Goal: Task Accomplishment & Management: Use online tool/utility

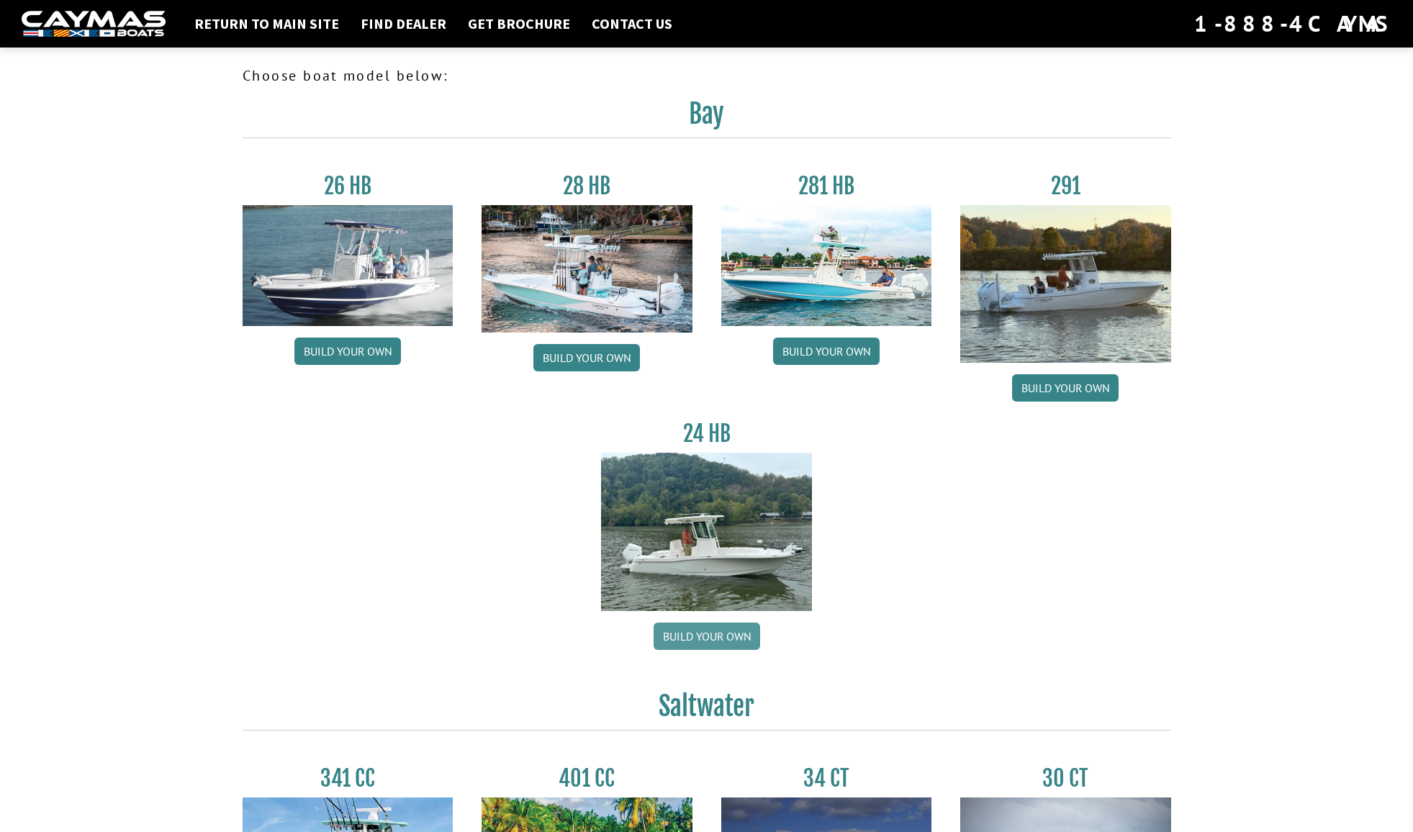
click at [703, 636] on link "Build your own" at bounding box center [707, 636] width 107 height 27
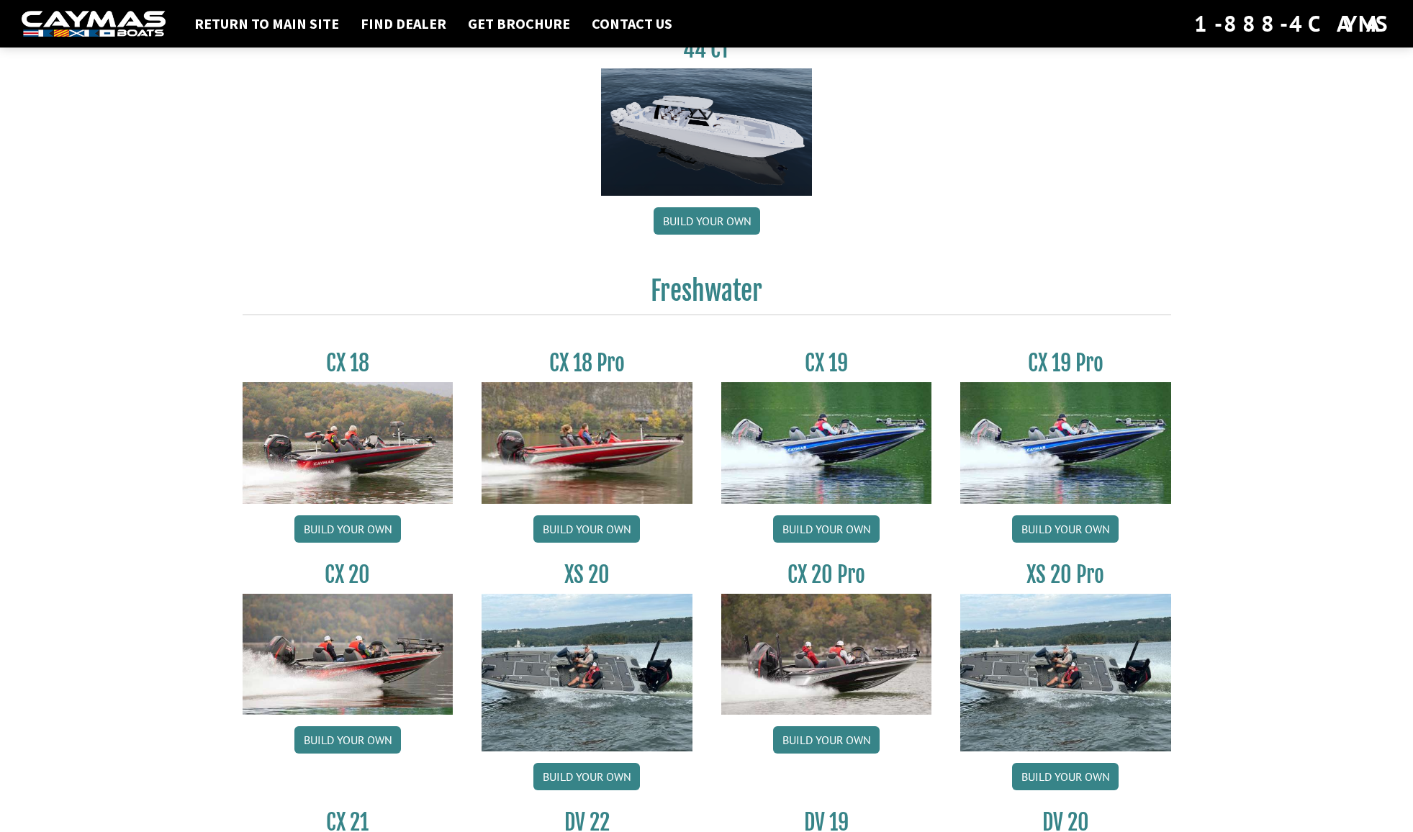
scroll to position [1008, 0]
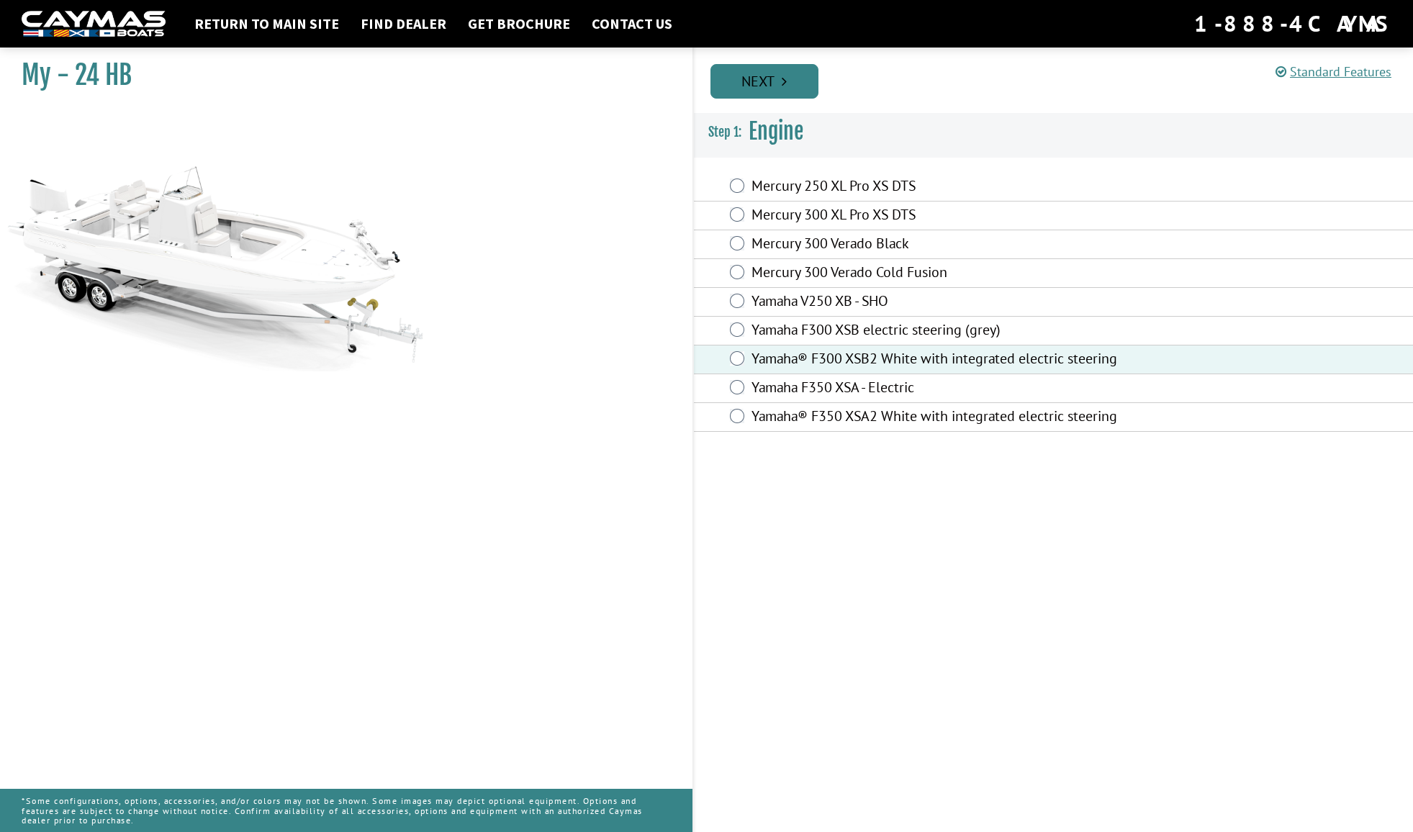
click at [760, 75] on link "Next" at bounding box center [765, 81] width 108 height 35
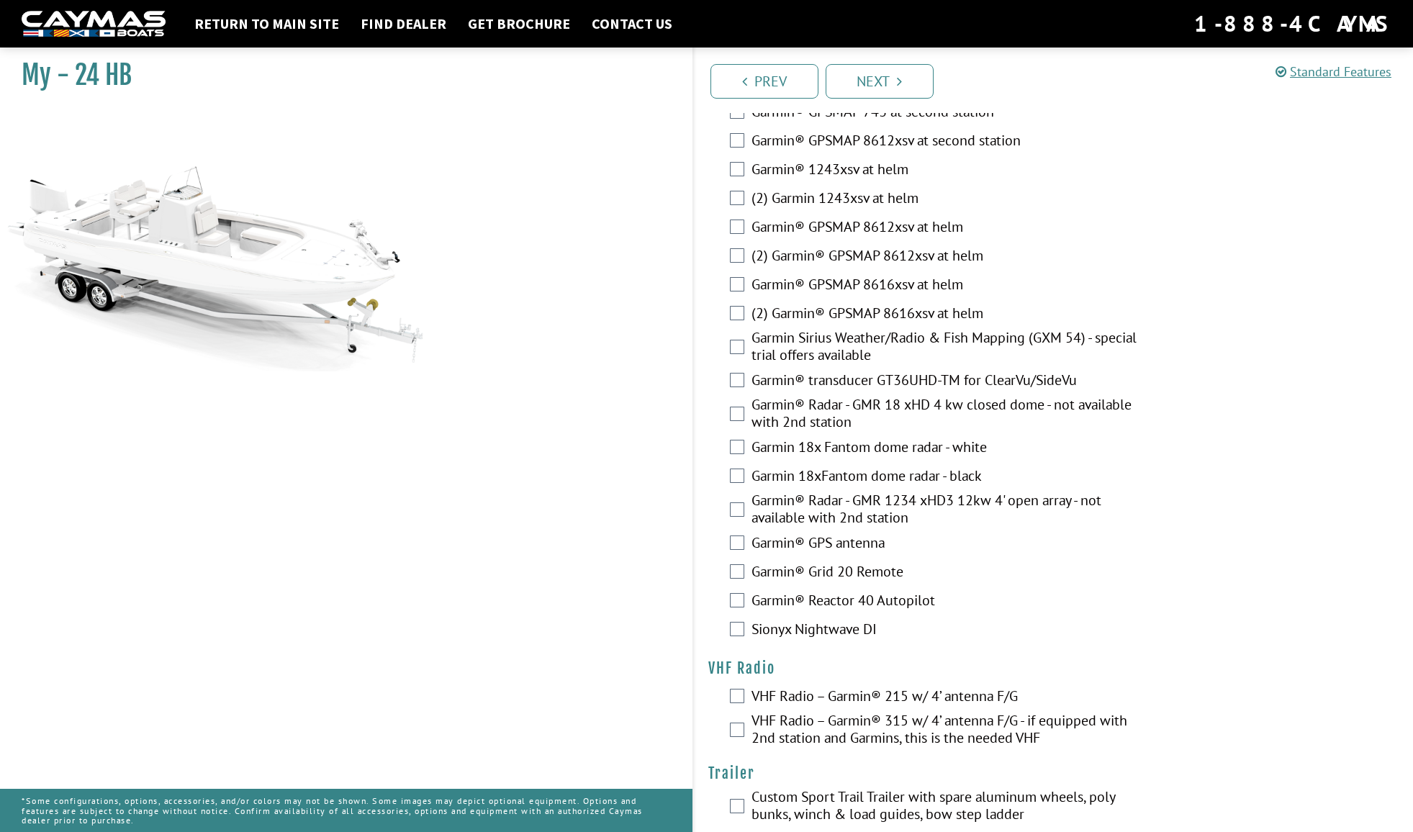
scroll to position [2954, 0]
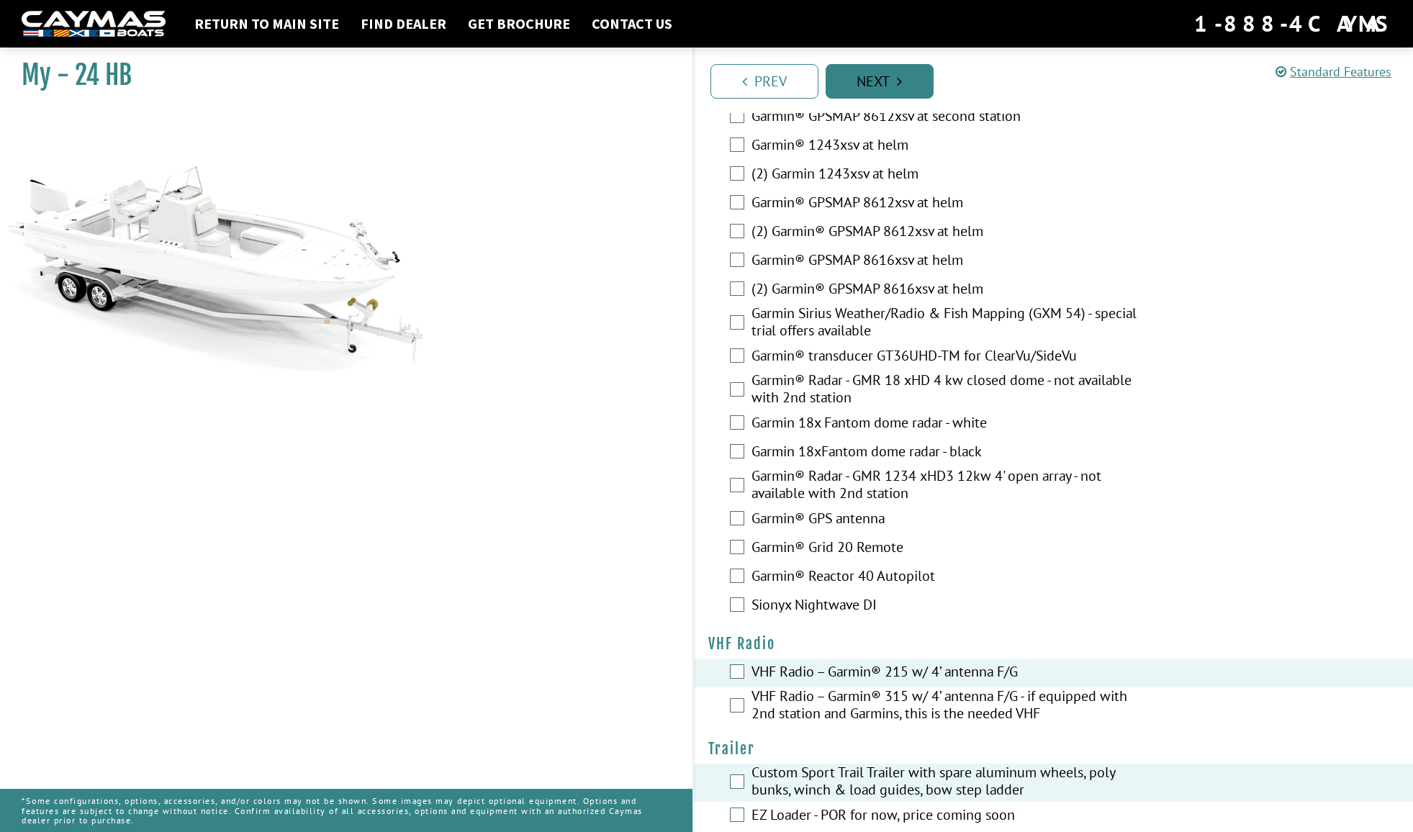
click at [881, 73] on link "Next" at bounding box center [880, 81] width 108 height 35
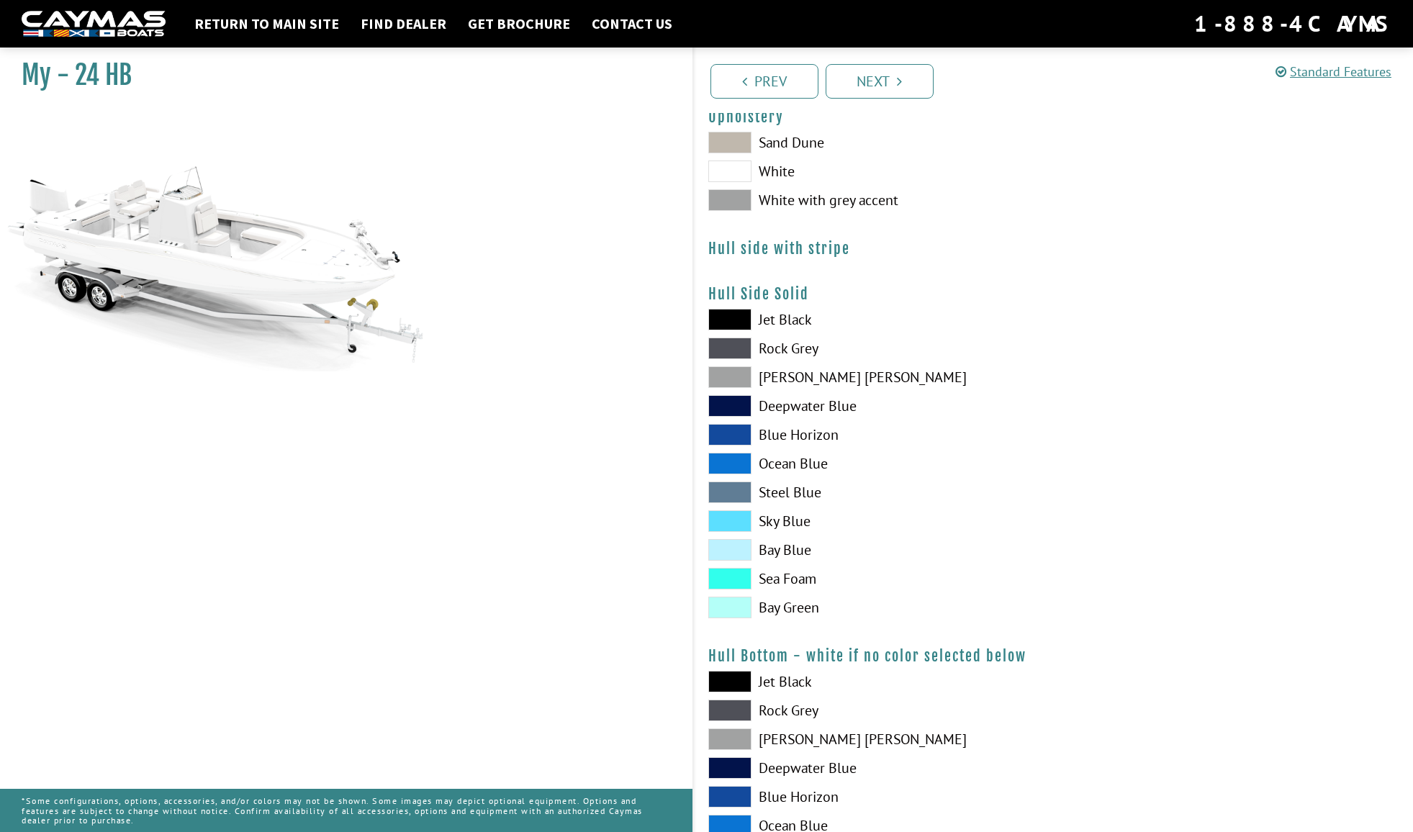
scroll to position [0, 0]
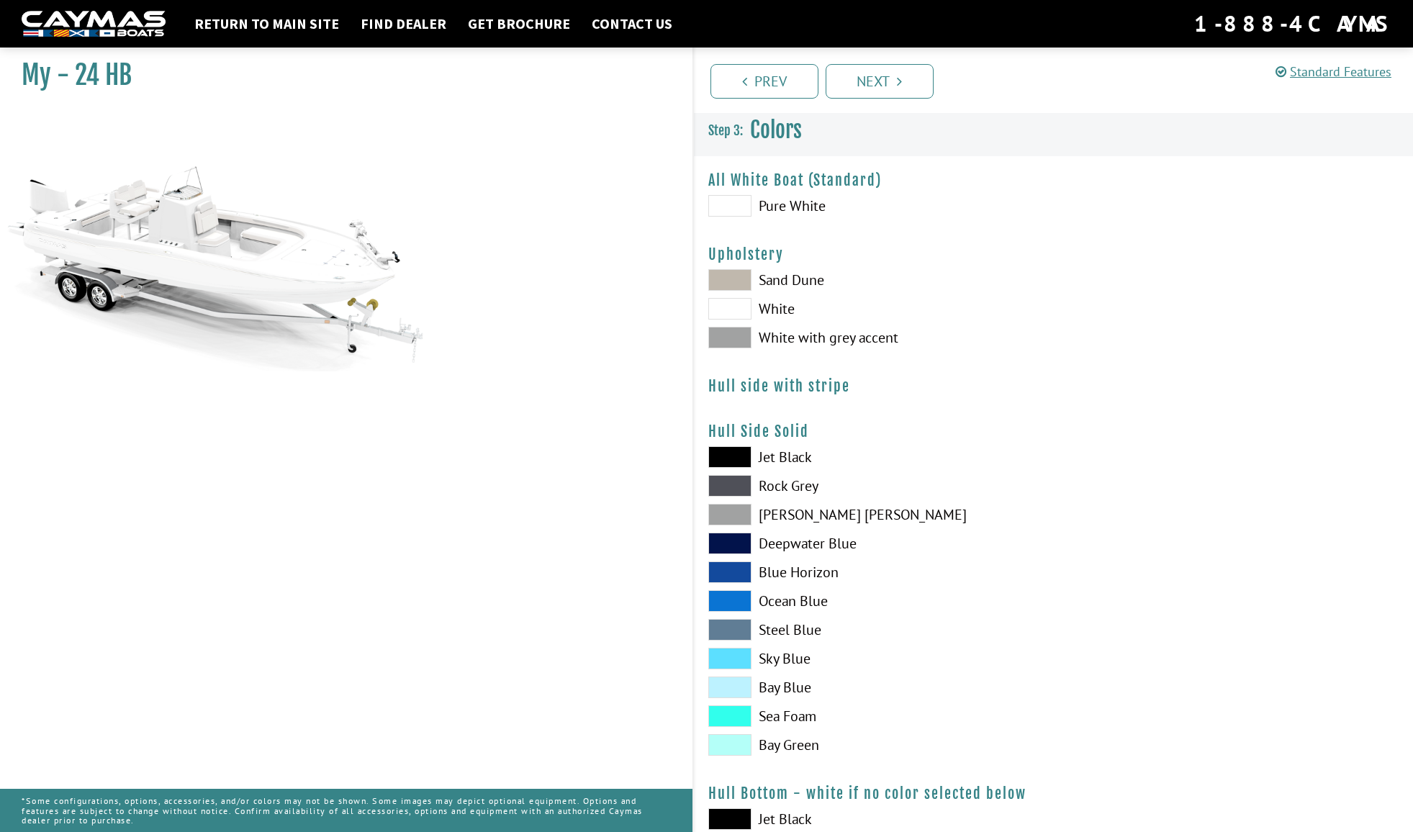
click at [727, 201] on span at bounding box center [729, 206] width 43 height 22
click at [729, 306] on span at bounding box center [729, 309] width 43 height 22
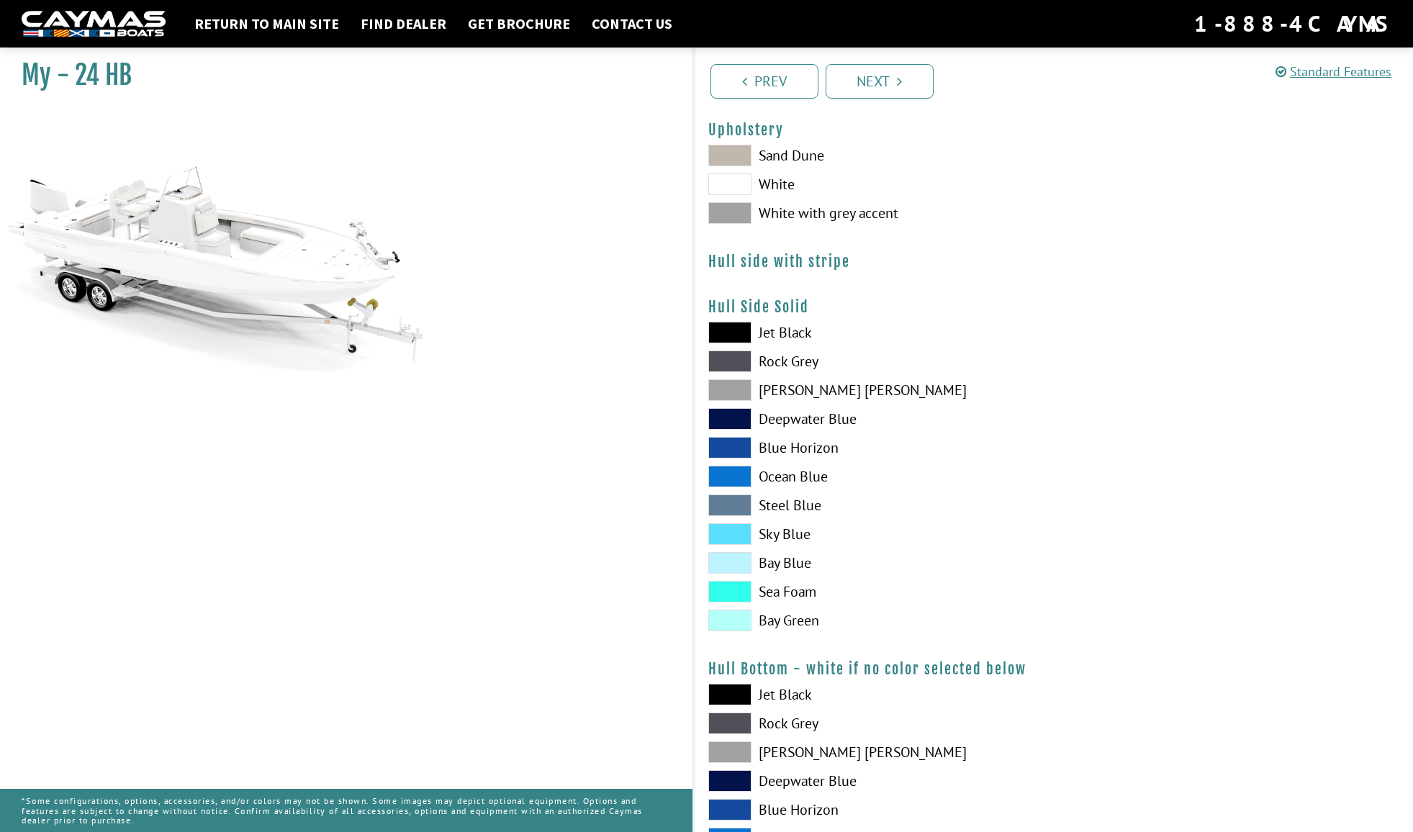
scroll to position [119, 0]
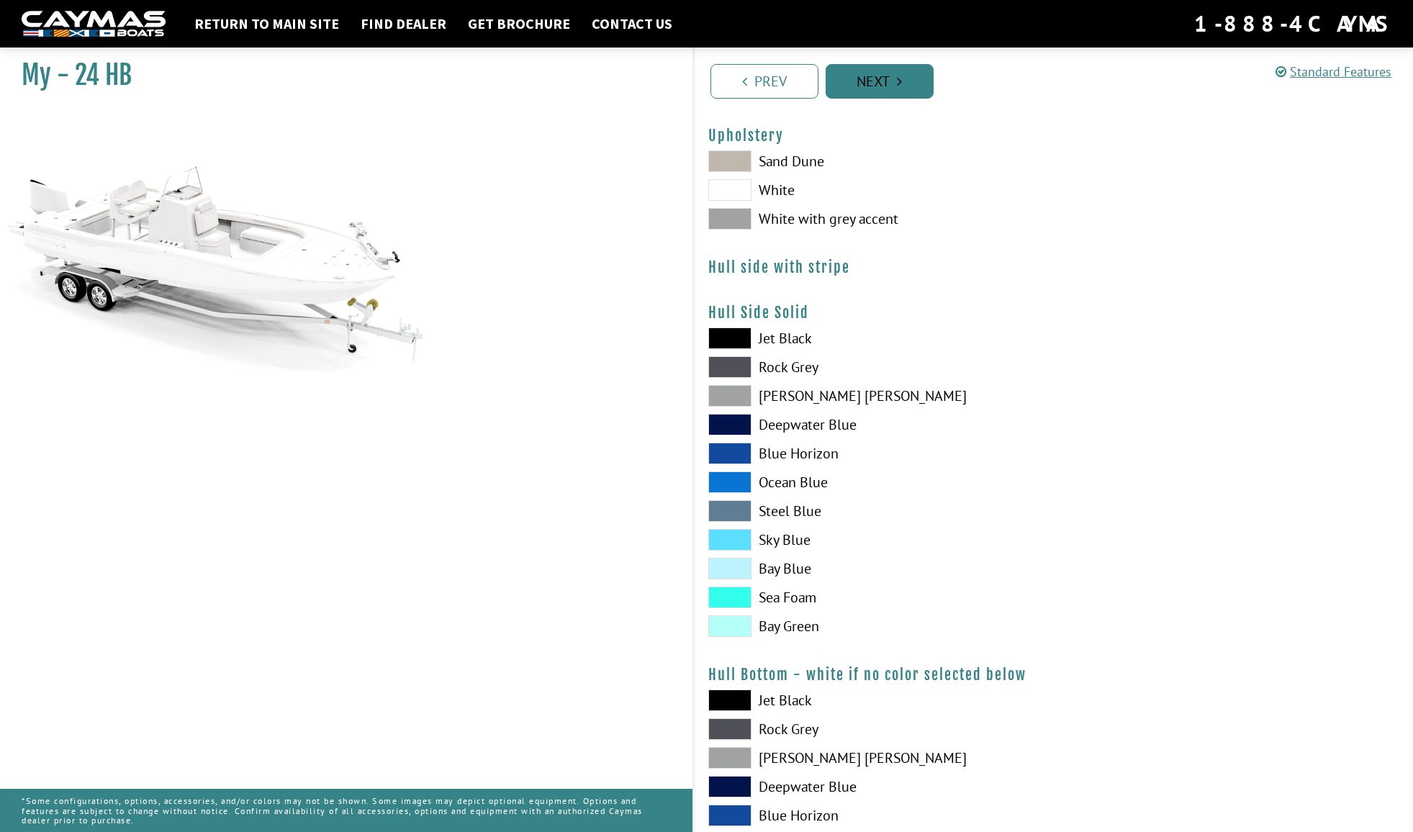
click at [873, 77] on link "Next" at bounding box center [880, 81] width 108 height 35
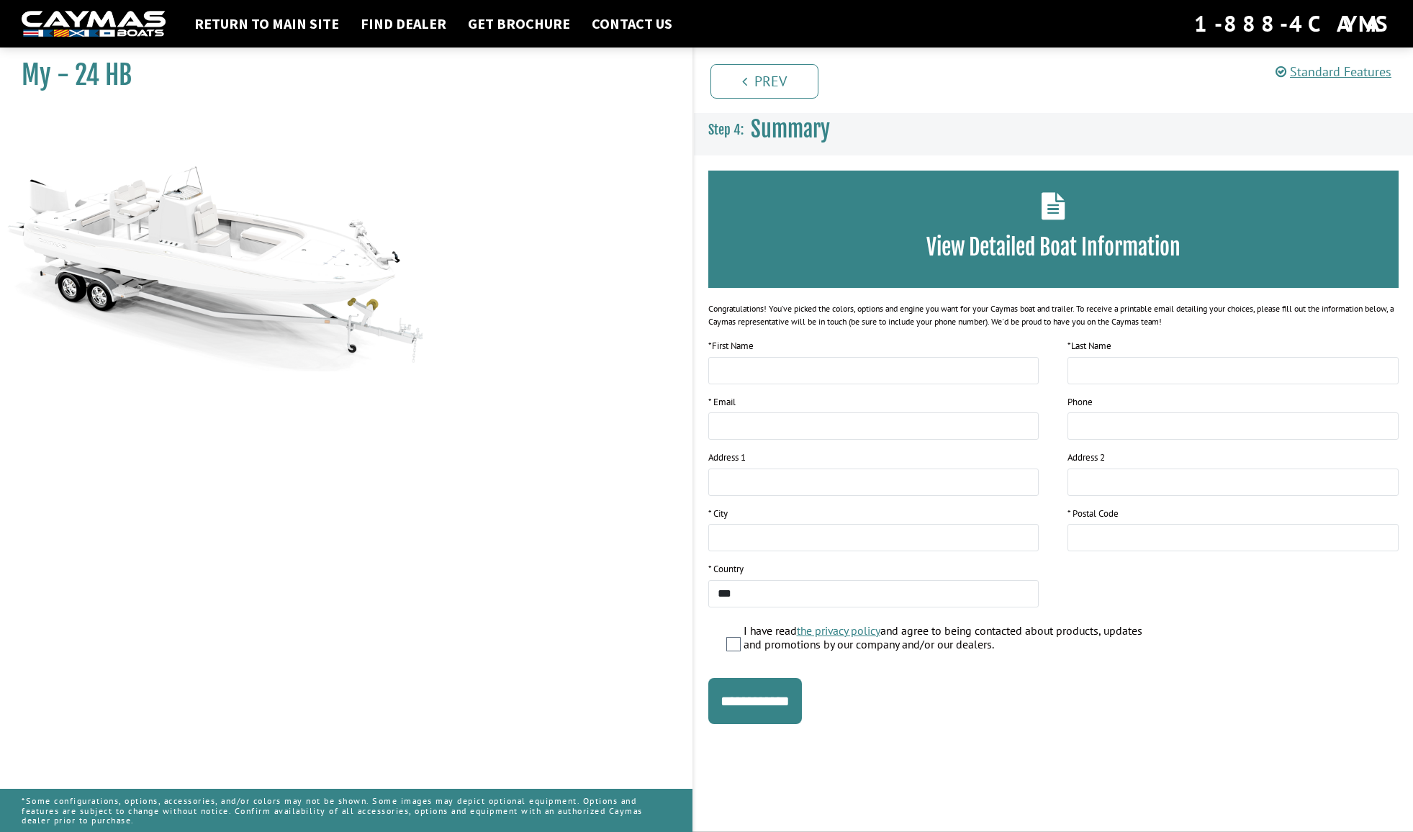
click at [181, 228] on img at bounding box center [216, 240] width 432 height 262
